Goal: Task Accomplishment & Management: Use online tool/utility

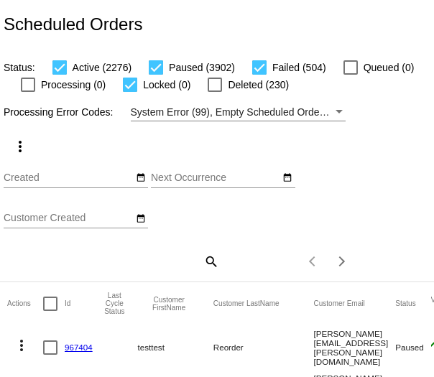
click at [219, 268] on div "Items per page: 100 1 - 100 of 6683" at bounding box center [291, 261] width 144 height 40
click at [193, 264] on div "search" at bounding box center [111, 261] width 215 height 22
click at [207, 261] on mat-icon "search" at bounding box center [210, 261] width 17 height 22
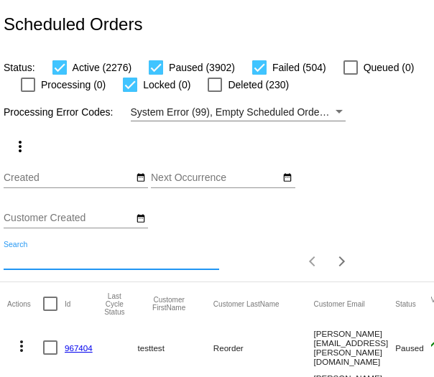
click at [154, 258] on input "Search" at bounding box center [111, 258] width 215 height 11
paste input "1009012"
type input "1009012"
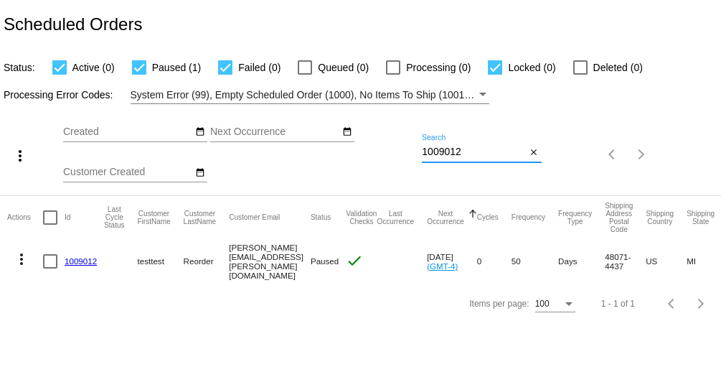
click at [31, 255] on button "more_vert" at bounding box center [21, 258] width 29 height 29
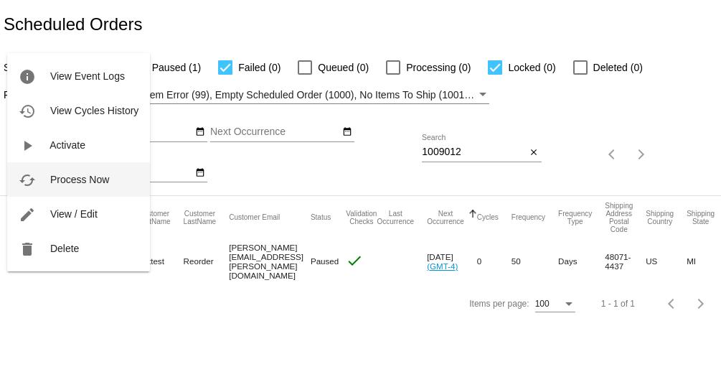
click at [78, 185] on button "cached Process Now" at bounding box center [78, 179] width 143 height 34
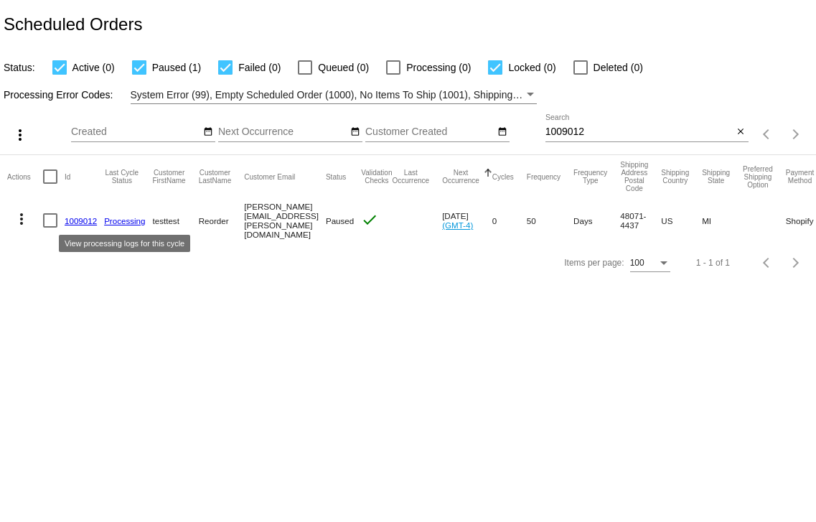
click at [136, 223] on link "Processing" at bounding box center [124, 220] width 41 height 9
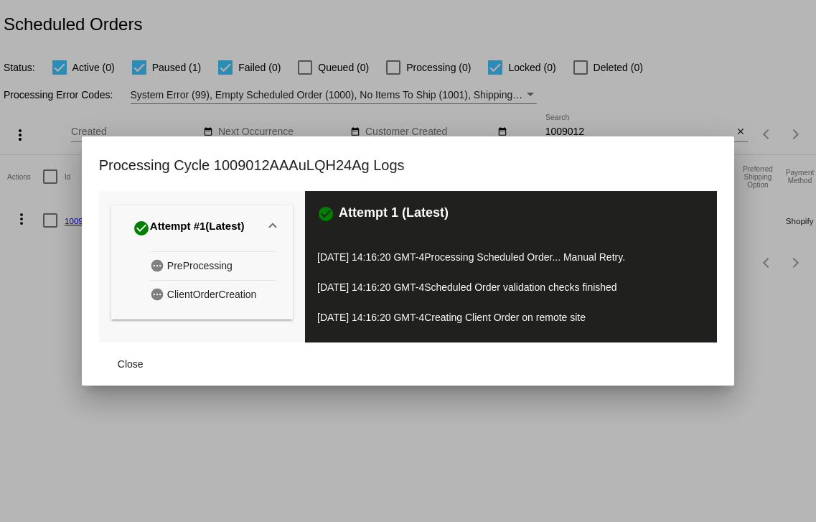
drag, startPoint x: 462, startPoint y: 432, endPoint x: 458, endPoint y: 425, distance: 8.0
click at [459, 426] on div at bounding box center [408, 261] width 816 height 522
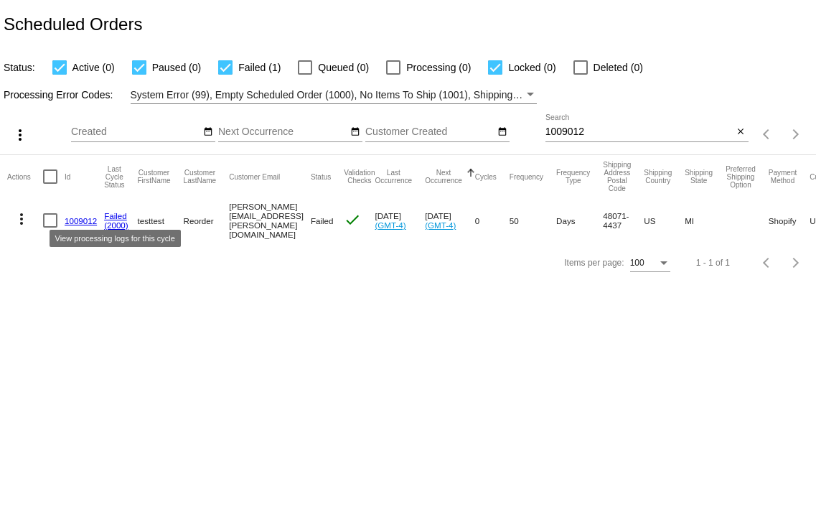
click at [120, 211] on link "Failed" at bounding box center [115, 215] width 23 height 9
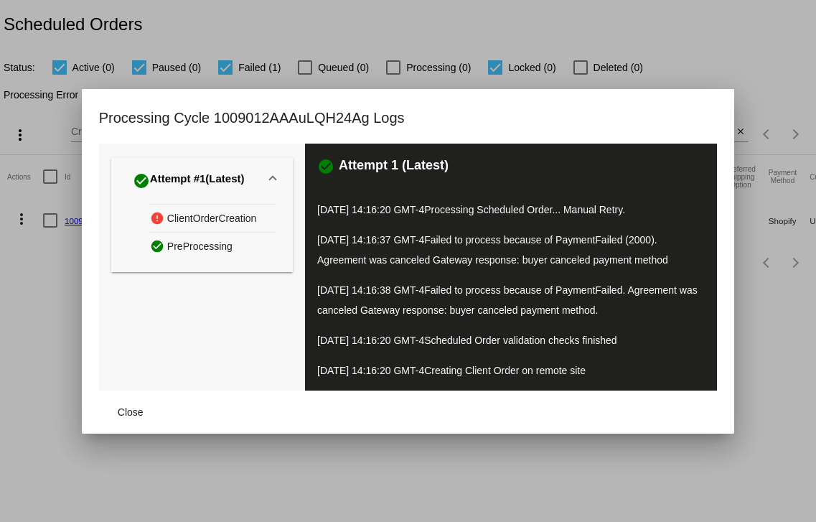
click at [397, 487] on div at bounding box center [408, 261] width 816 height 522
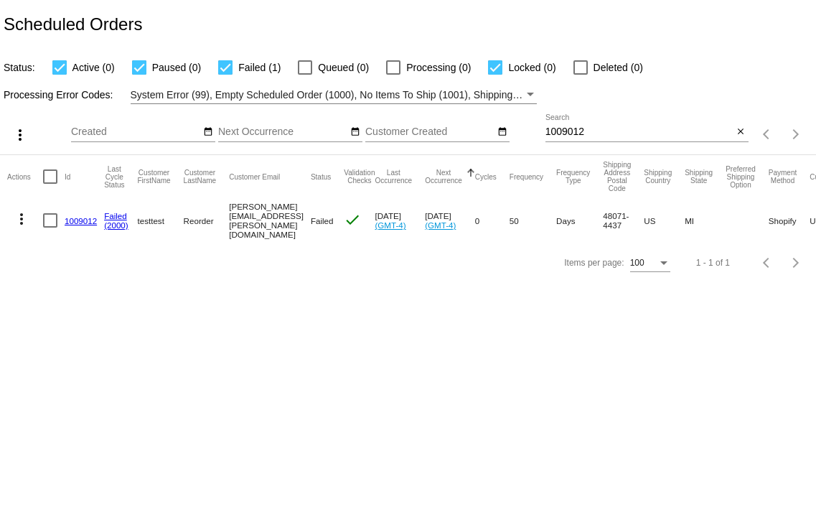
click at [90, 217] on link "1009012" at bounding box center [81, 220] width 32 height 9
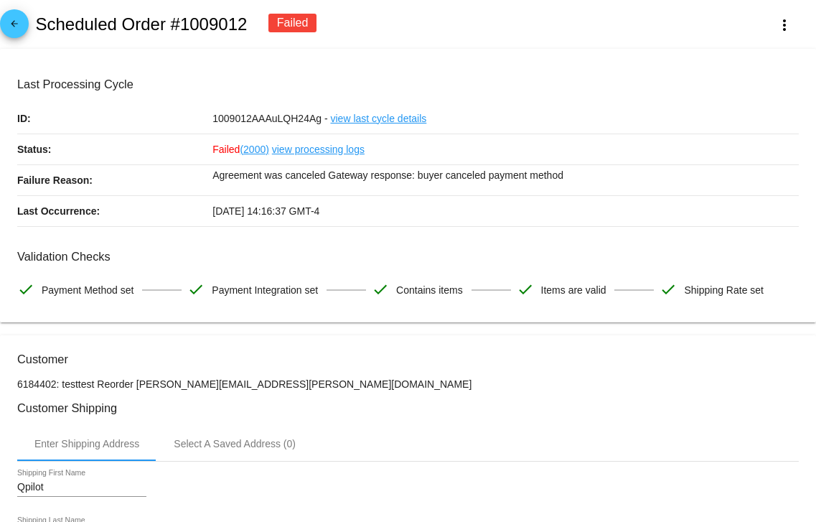
drag, startPoint x: 248, startPoint y: 23, endPoint x: 168, endPoint y: 24, distance: 79.7
click at [168, 24] on div "arrow_back Scheduled Order #1009012 Failed more_vert" at bounding box center [408, 24] width 816 height 49
copy h2 "#1009012"
